Goal: Information Seeking & Learning: Check status

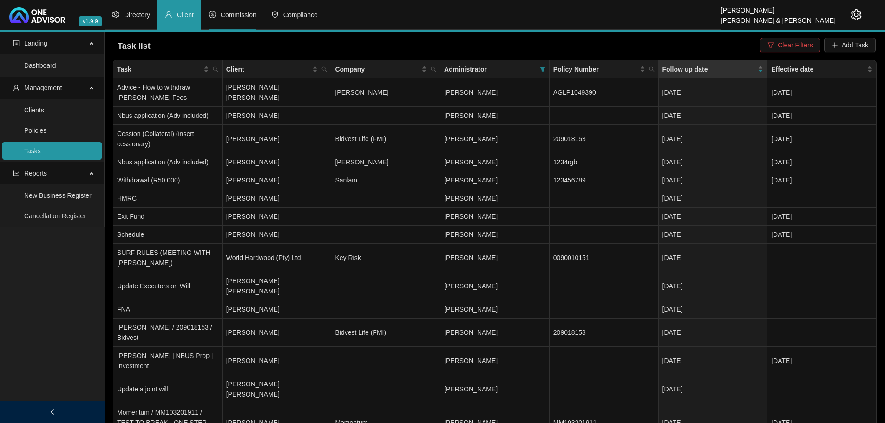
click at [241, 15] on span "Commission" at bounding box center [239, 14] width 36 height 7
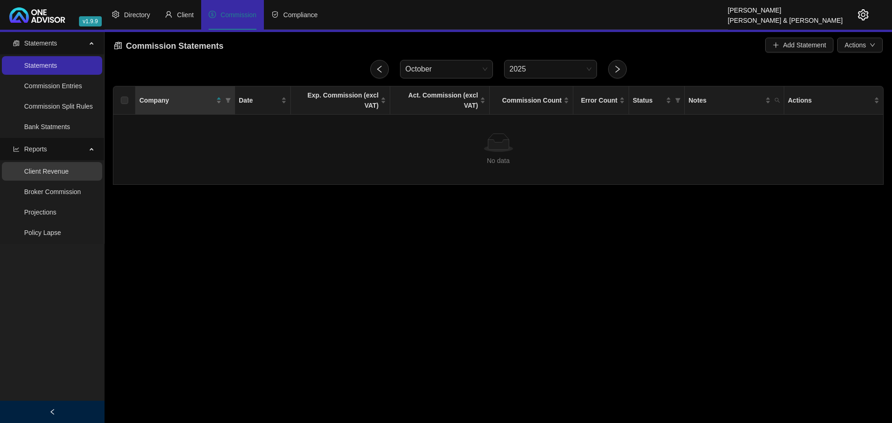
click at [59, 169] on link "Client Revenue" at bounding box center [46, 171] width 45 height 7
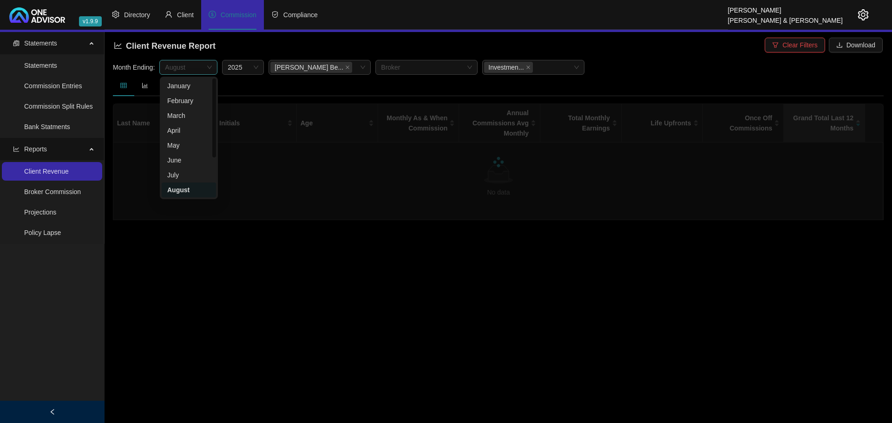
click at [201, 62] on span "August" at bounding box center [188, 67] width 47 height 14
click at [191, 146] on div "September" at bounding box center [188, 145] width 43 height 10
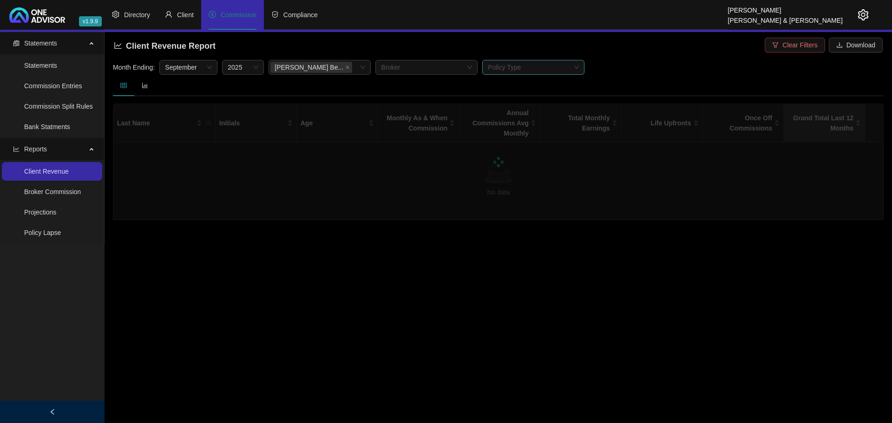
click at [796, 46] on span "Clear Filters" at bounding box center [799, 45] width 35 height 10
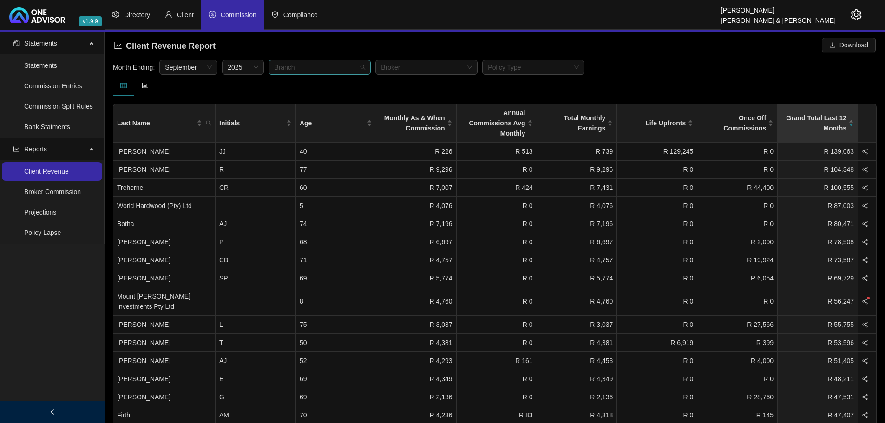
click at [311, 66] on div at bounding box center [314, 67] width 89 height 7
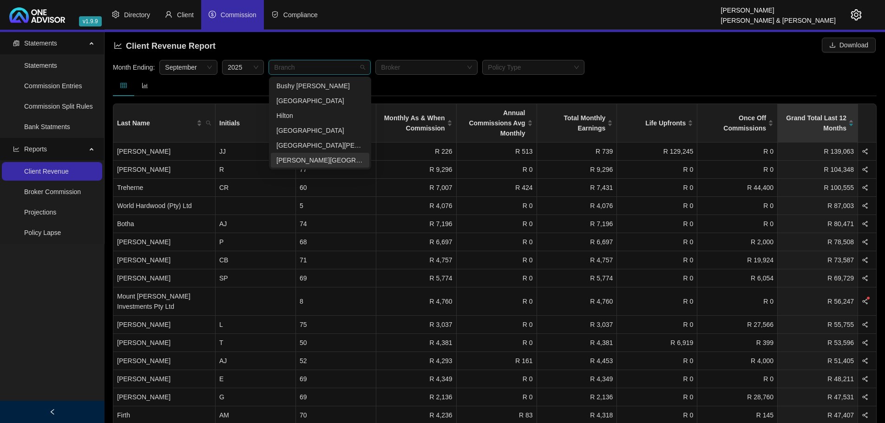
click at [306, 158] on div "Shelly Beach" at bounding box center [319, 160] width 87 height 10
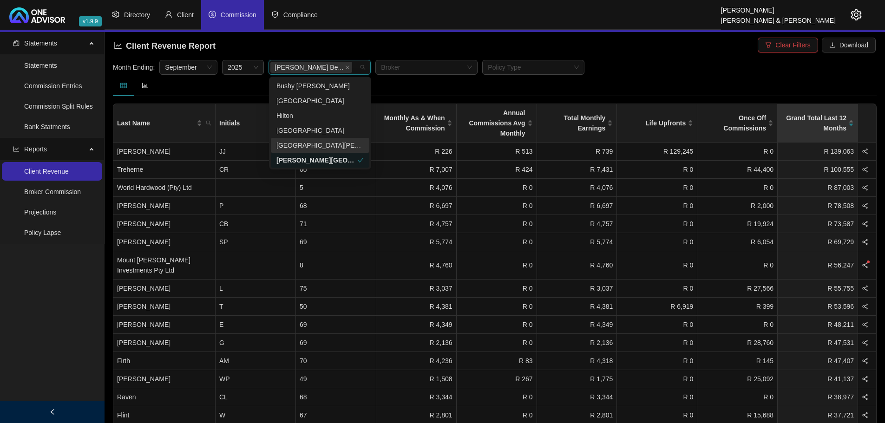
click at [440, 87] on div at bounding box center [495, 85] width 764 height 21
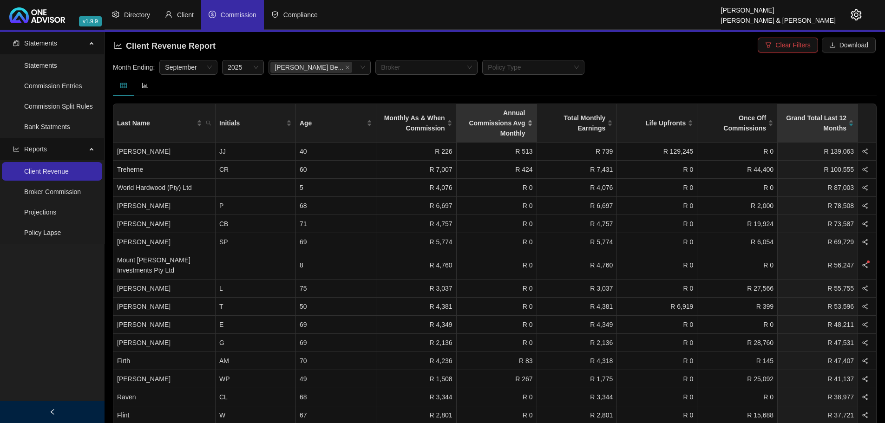
click at [507, 118] on span "Annual Commissions Avg Monthly" at bounding box center [492, 123] width 65 height 31
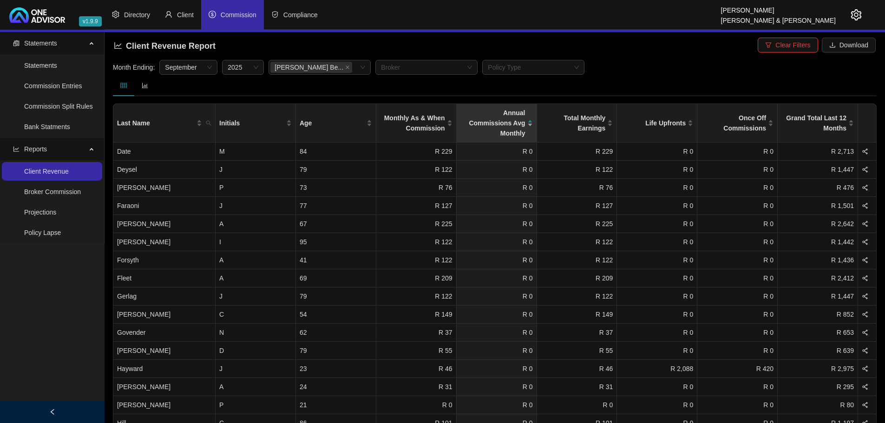
click at [507, 118] on span "Annual Commissions Avg Monthly" at bounding box center [492, 123] width 65 height 31
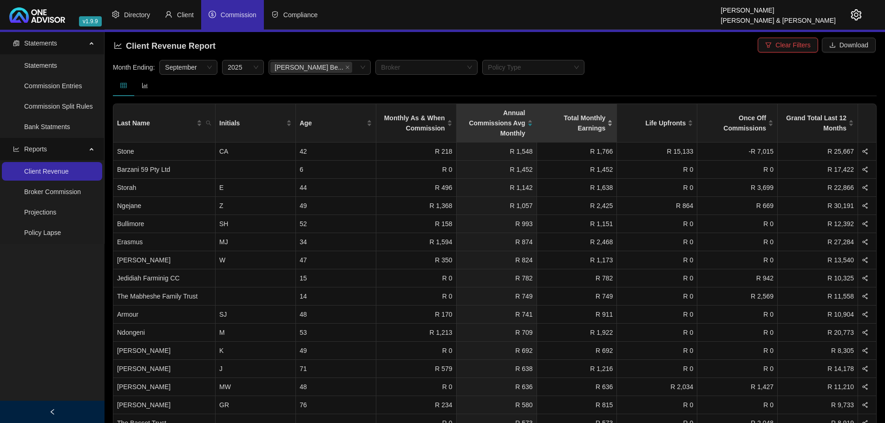
click at [579, 114] on span "Total Monthly Earnings" at bounding box center [573, 123] width 65 height 20
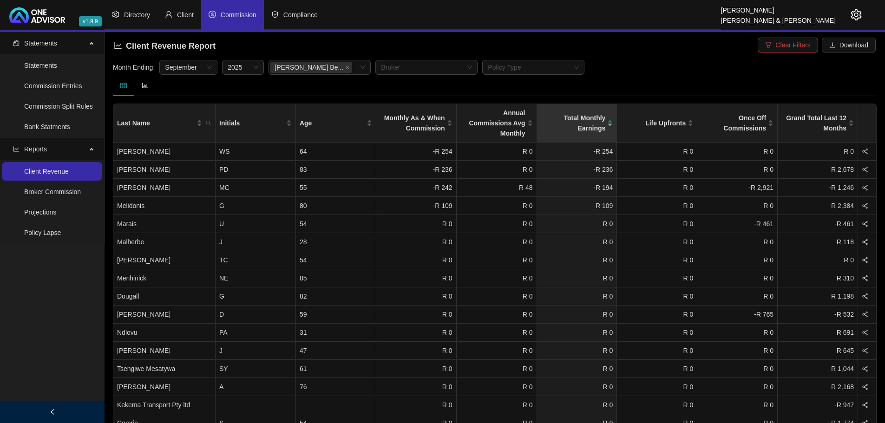
click at [579, 114] on span "Total Monthly Earnings" at bounding box center [573, 123] width 65 height 20
